Goal: Task Accomplishment & Management: Complete application form

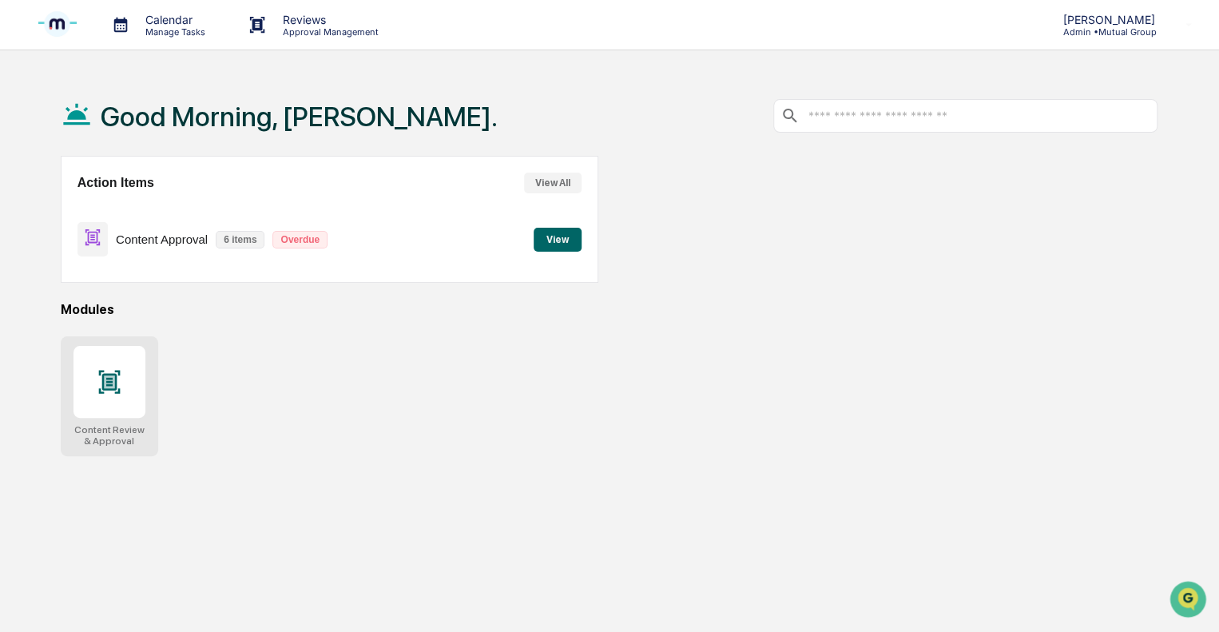
click at [112, 373] on icon at bounding box center [110, 382] width 26 height 26
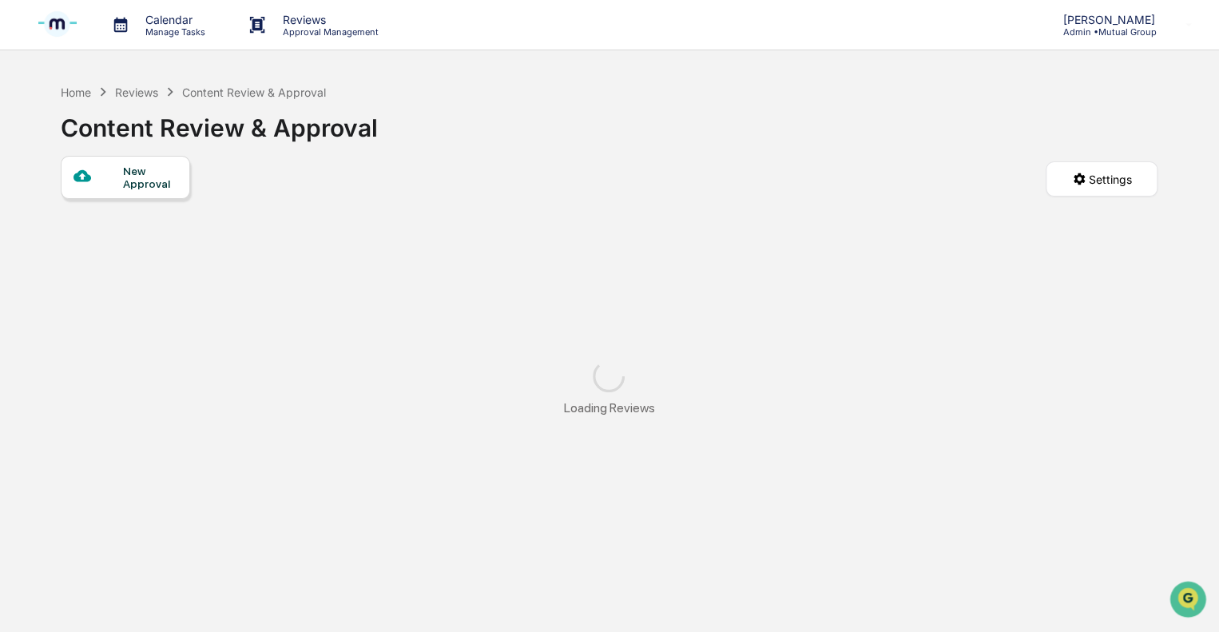
click at [142, 186] on div "New Approval" at bounding box center [150, 178] width 54 height 26
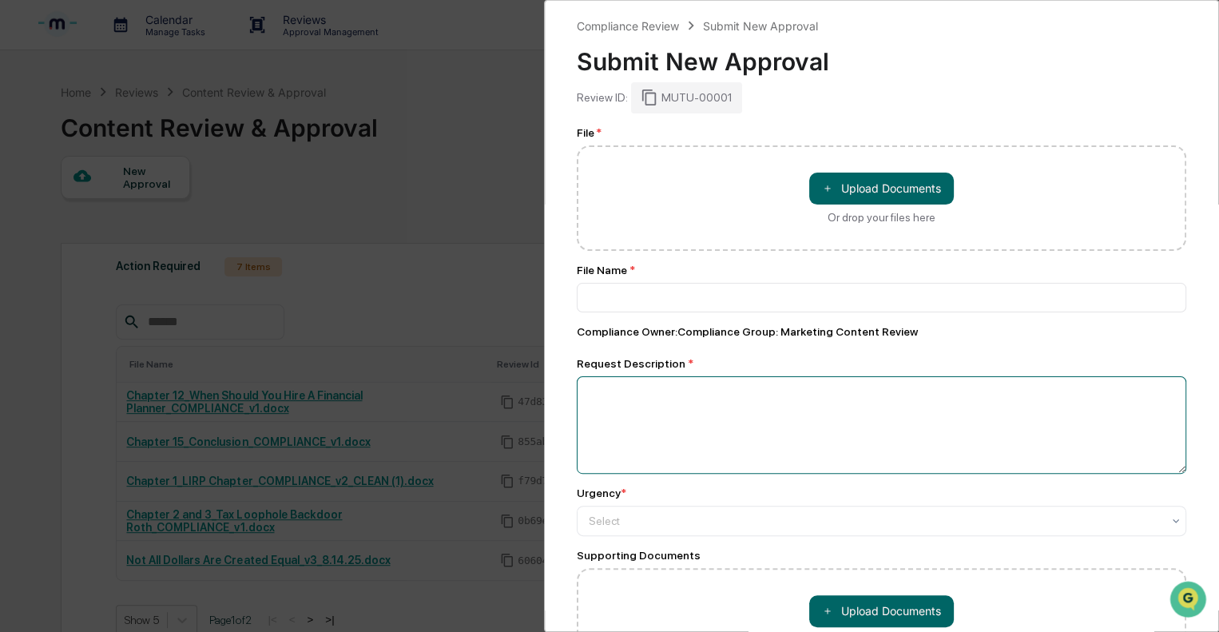
drag, startPoint x: 645, startPoint y: 189, endPoint x: 617, endPoint y: 431, distance: 242.9
click at [617, 431] on textarea at bounding box center [882, 424] width 610 height 97
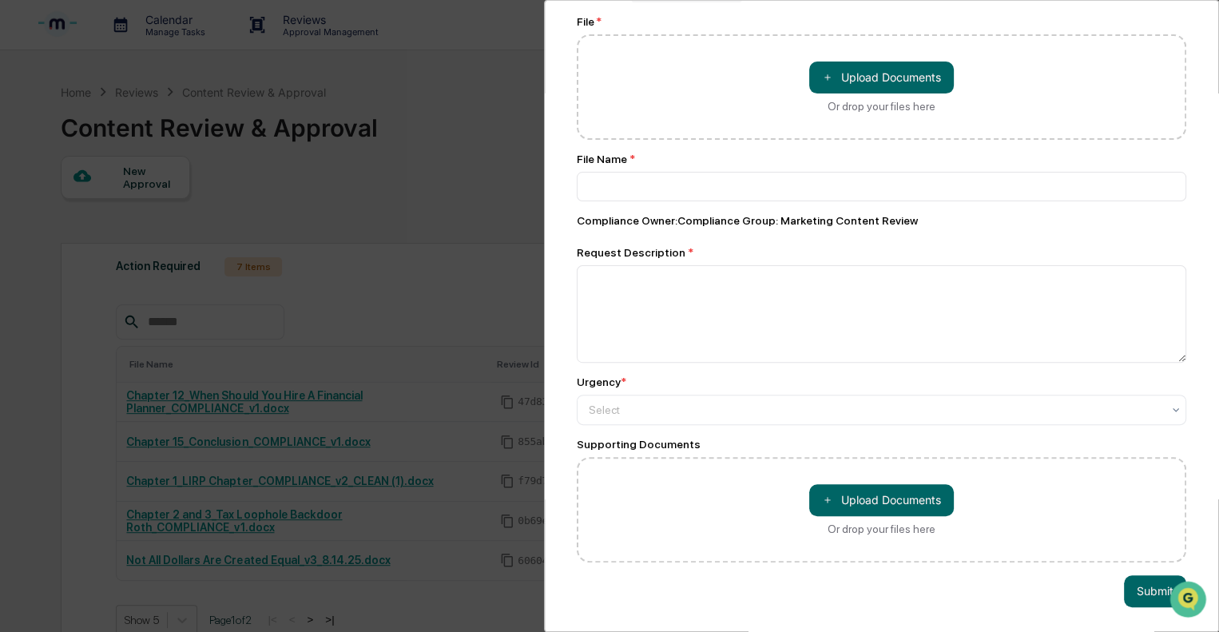
click at [658, 491] on div "＋ Upload Documents Or drop your files here" at bounding box center [882, 509] width 610 height 105
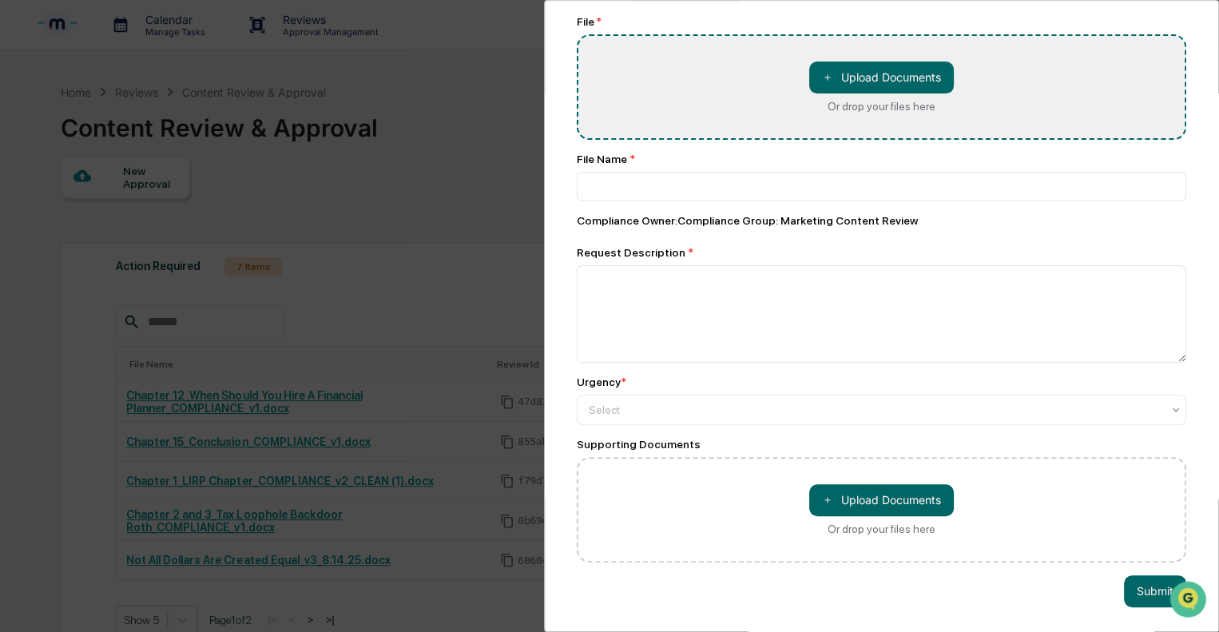
type input "**********"
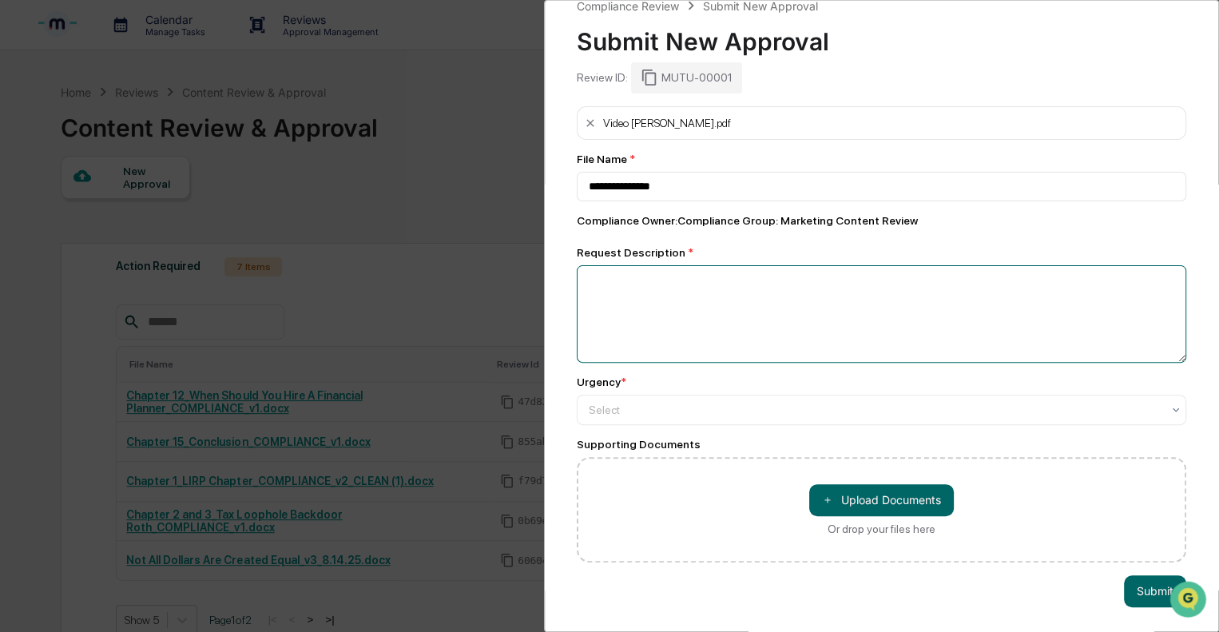
click at [745, 314] on textarea at bounding box center [882, 313] width 610 height 97
type textarea "*****"
click at [708, 405] on div at bounding box center [875, 410] width 573 height 16
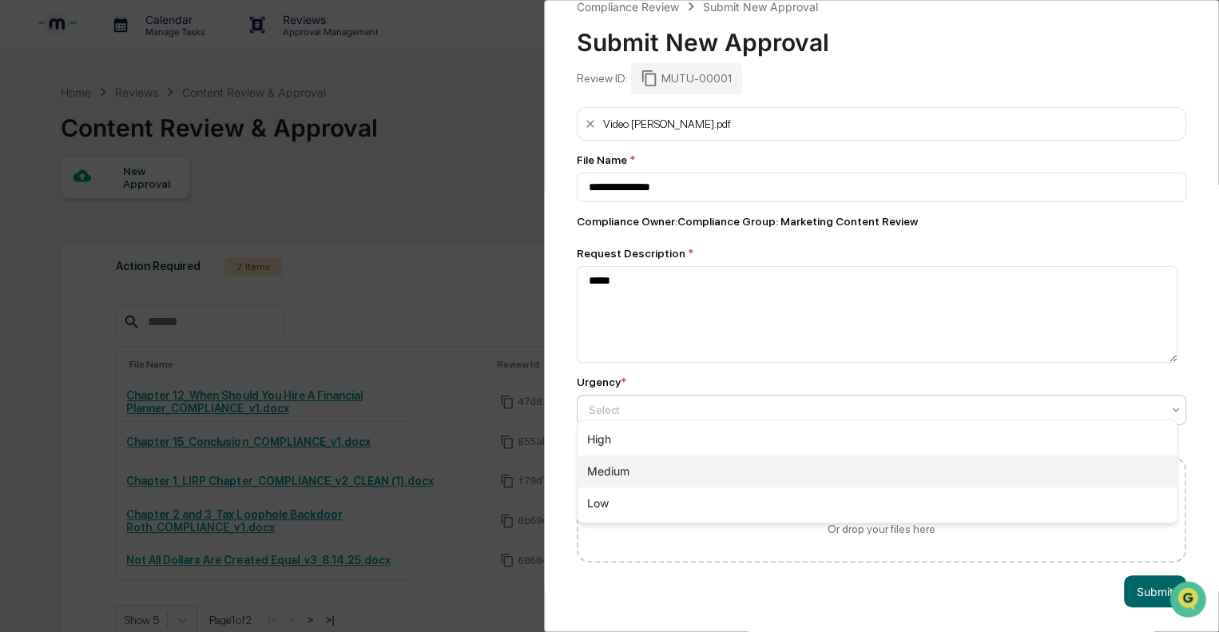
click at [623, 466] on div "Medium" at bounding box center [877, 471] width 599 height 32
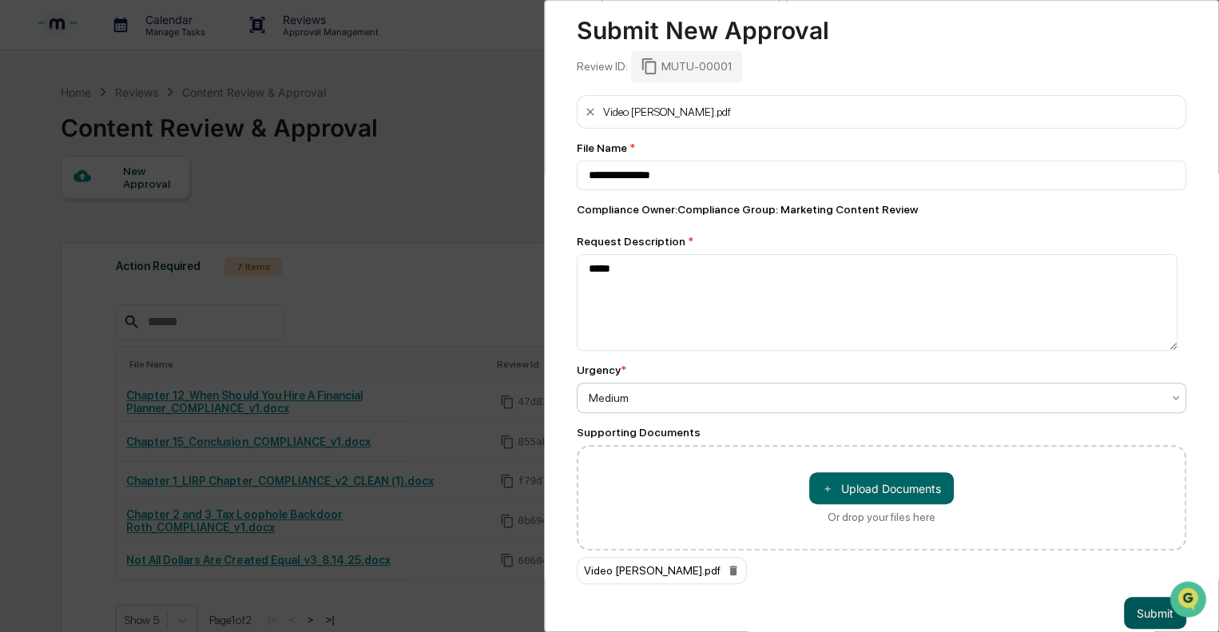
click at [1139, 609] on button "Submit" at bounding box center [1155, 613] width 62 height 32
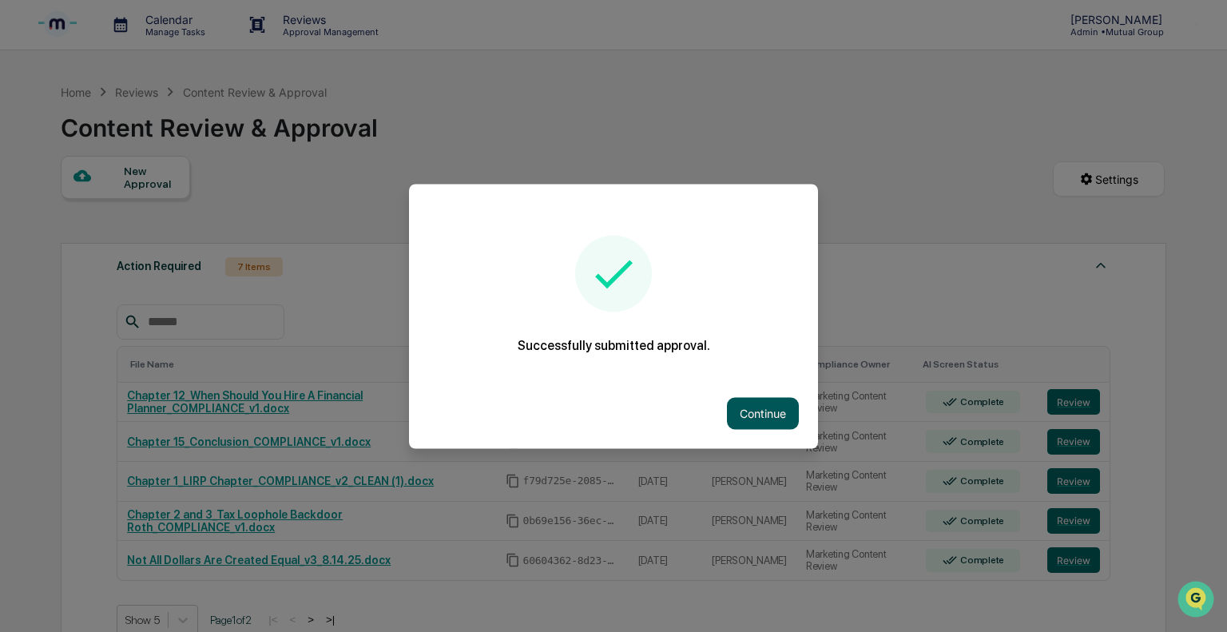
click at [758, 412] on button "Continue" at bounding box center [763, 413] width 72 height 32
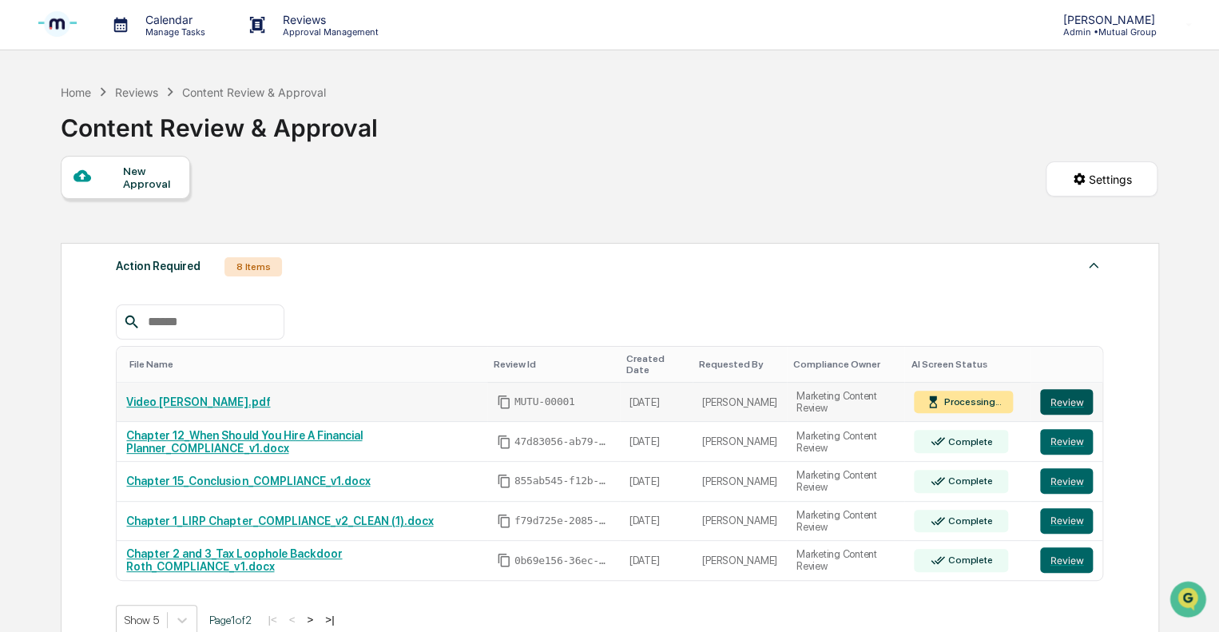
click at [1064, 389] on button "Review" at bounding box center [1066, 402] width 53 height 26
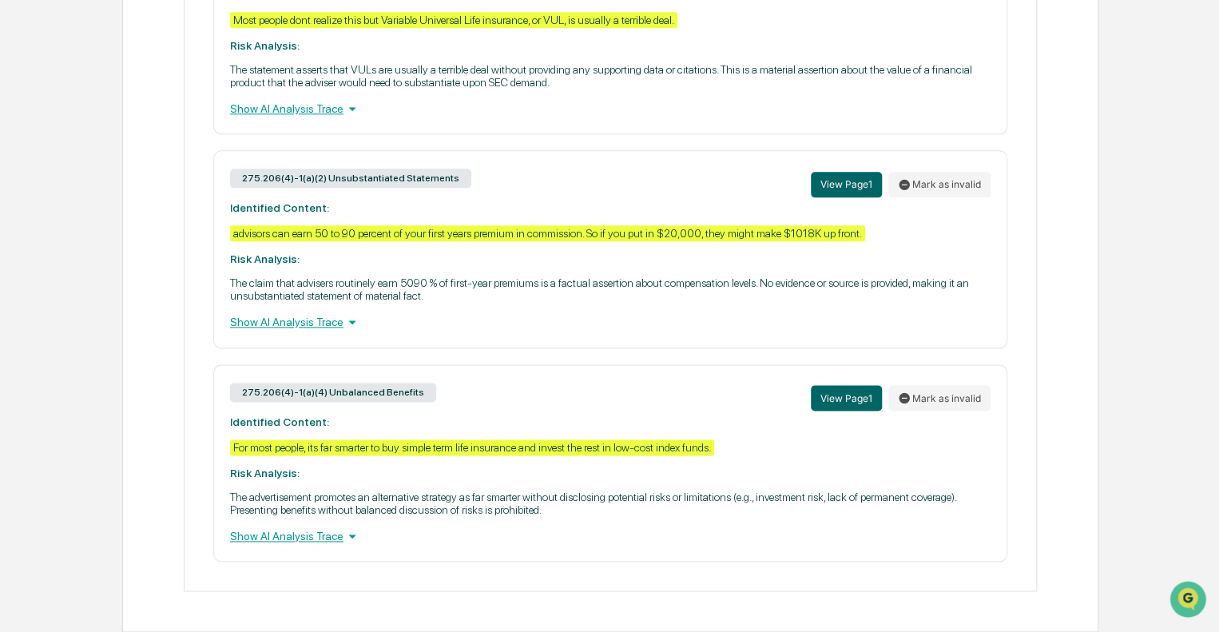
scroll to position [787, 0]
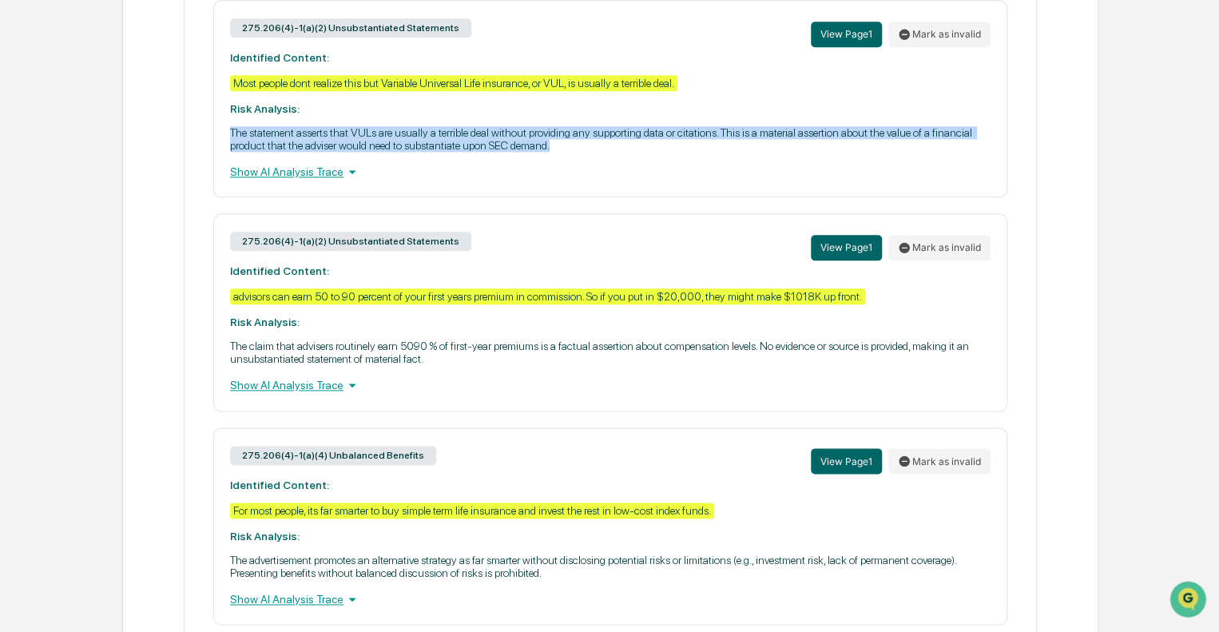
drag, startPoint x: 230, startPoint y: 137, endPoint x: 562, endPoint y: 151, distance: 331.9
click at [562, 151] on p "The statement asserts that VULs are usually a terrible deal without providing a…" at bounding box center [610, 139] width 761 height 26
copy p "The statement asserts that VULs are usually a terrible deal without providing a…"
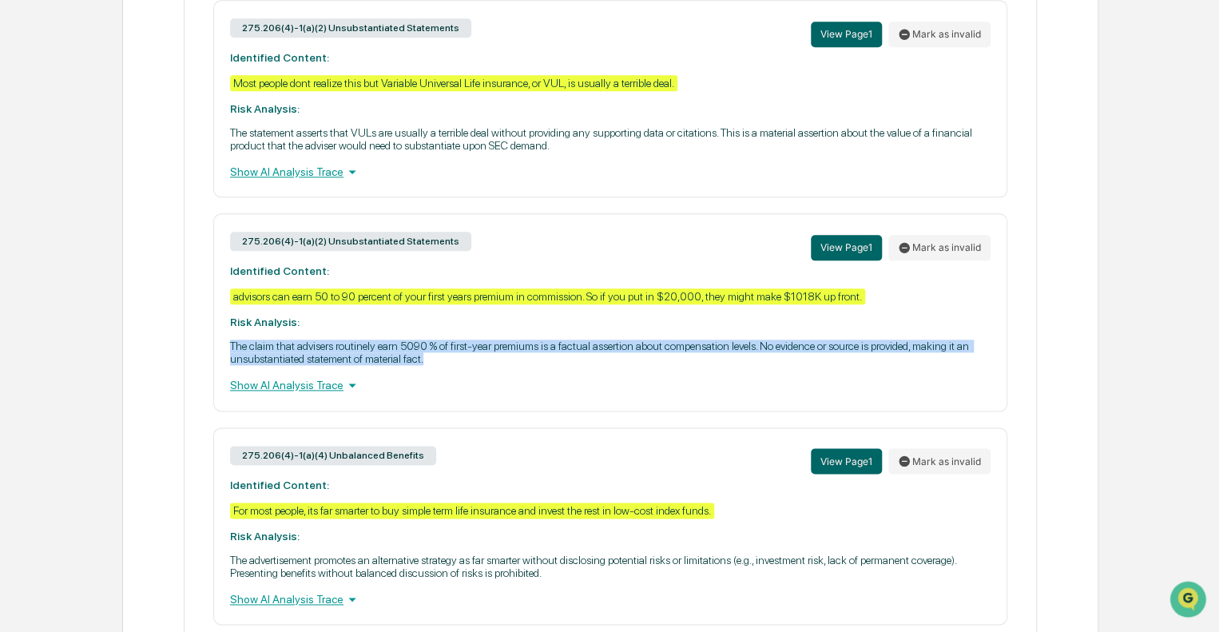
drag, startPoint x: 229, startPoint y: 353, endPoint x: 423, endPoint y: 366, distance: 193.8
click at [423, 365] on p "The claim that advisers routinely earn 5090 % of first-year premiums is a factu…" at bounding box center [610, 353] width 761 height 26
copy p "The claim that advisers routinely earn 5090 % of first-year premiums is a factu…"
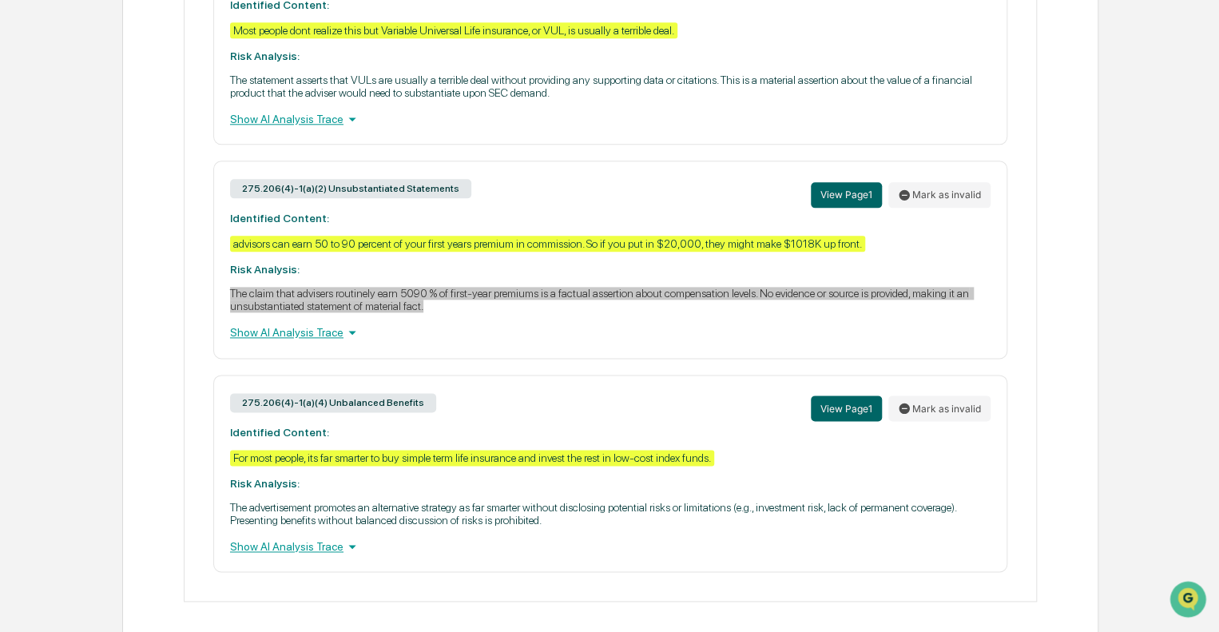
scroll to position [867, 0]
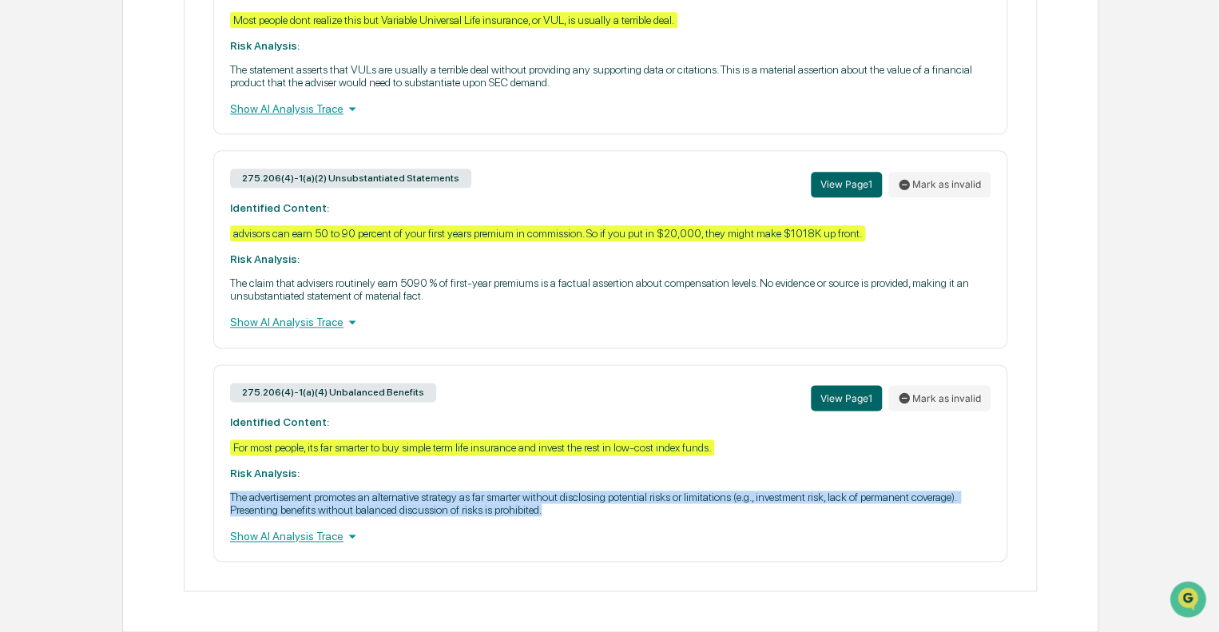
drag, startPoint x: 233, startPoint y: 497, endPoint x: 544, endPoint y: 506, distance: 311.8
click at [544, 506] on p "The advertisement promotes an alternative strategy as far smarter without discl…" at bounding box center [610, 504] width 761 height 26
copy p "The advertisement promotes an alternative strategy as far smarter without discl…"
